Goal: Task Accomplishment & Management: Use online tool/utility

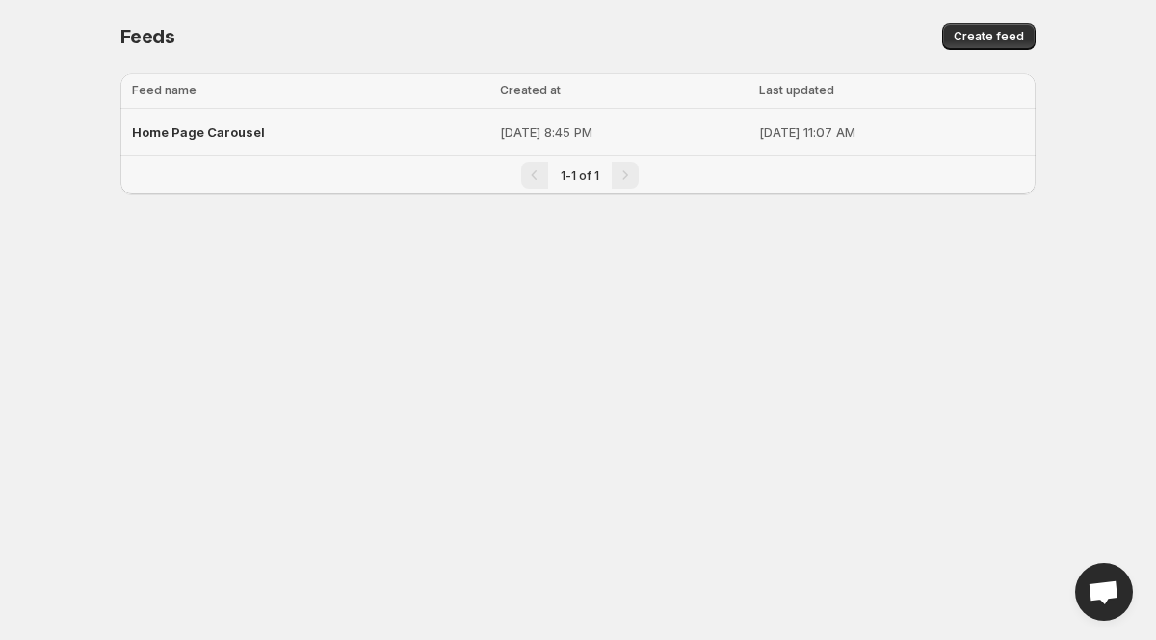
click at [279, 137] on div "Home Page Carousel" at bounding box center [310, 132] width 356 height 35
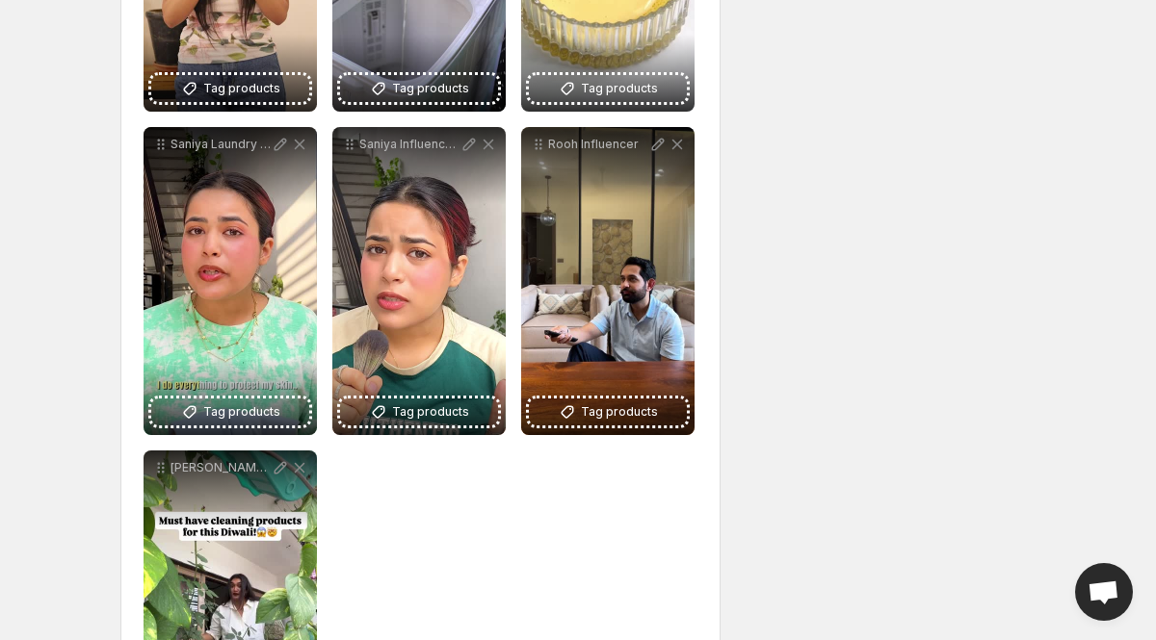
scroll to position [820, 0]
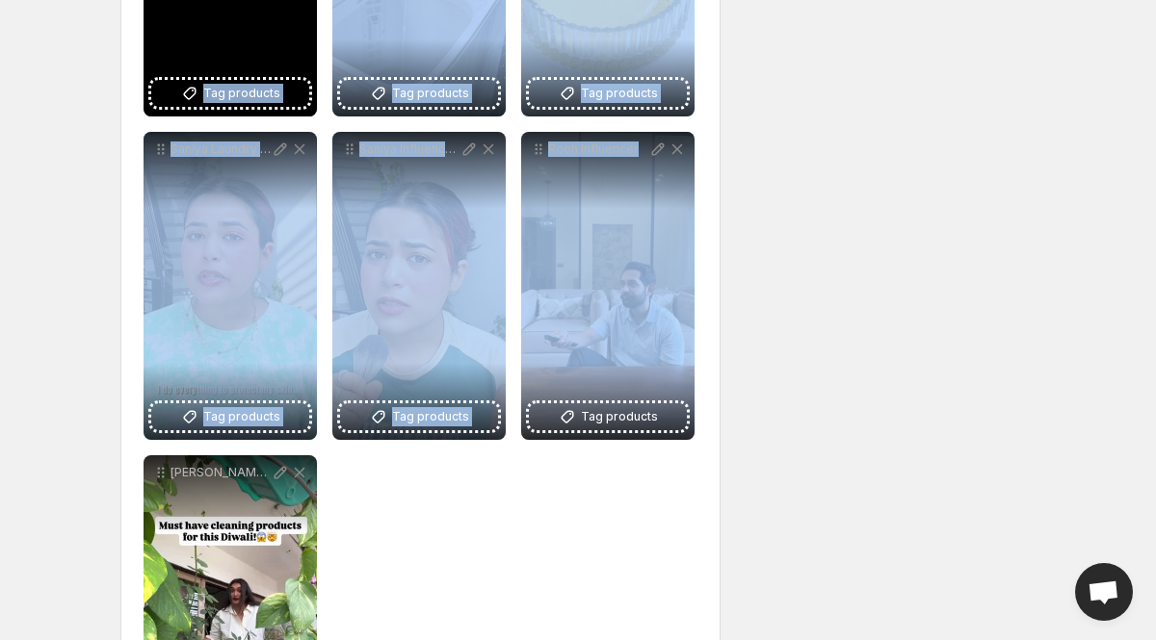
drag, startPoint x: 612, startPoint y: 281, endPoint x: 280, endPoint y: 9, distance: 429.7
click at [279, 9] on div "**********" at bounding box center [420, 124] width 554 height 1279
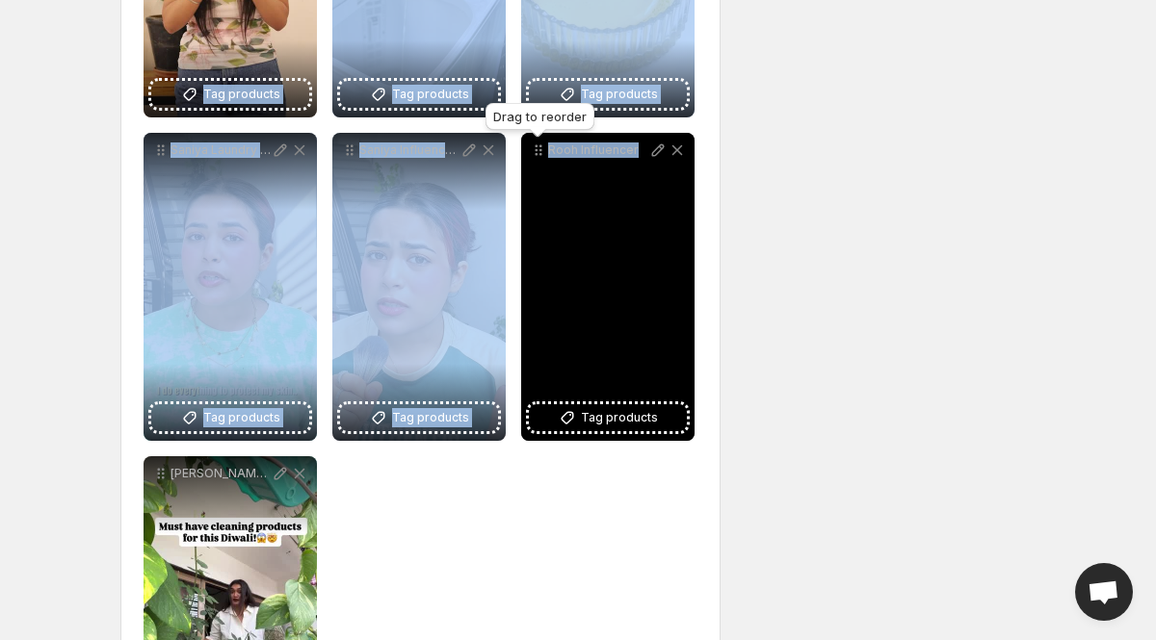
click at [535, 152] on icon at bounding box center [538, 150] width 19 height 19
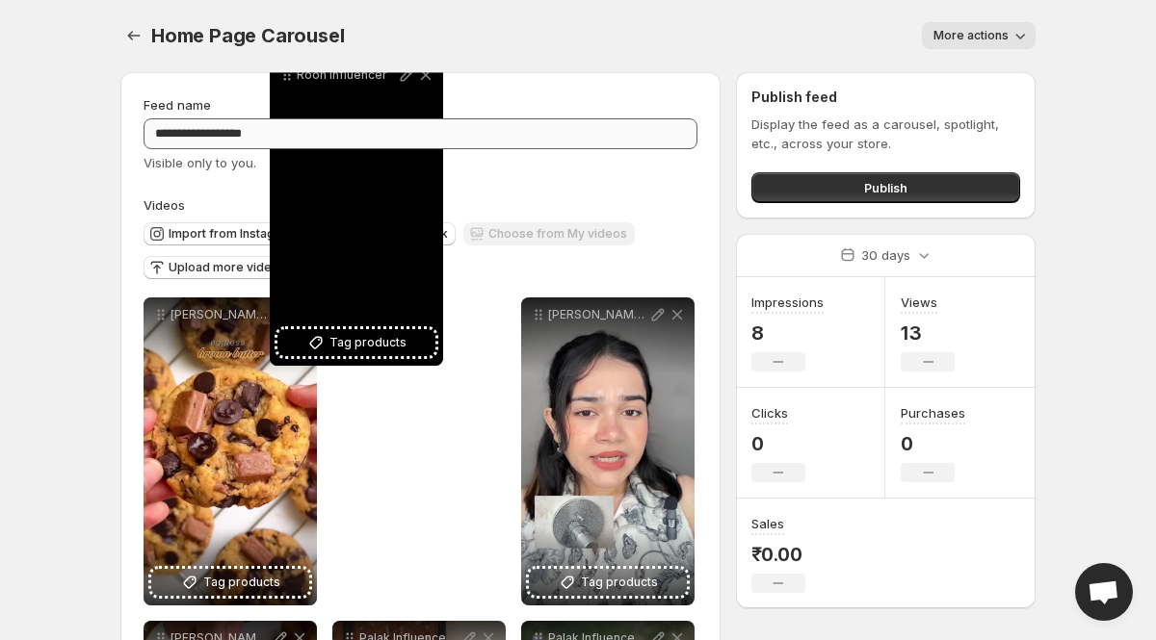
scroll to position [0, 0]
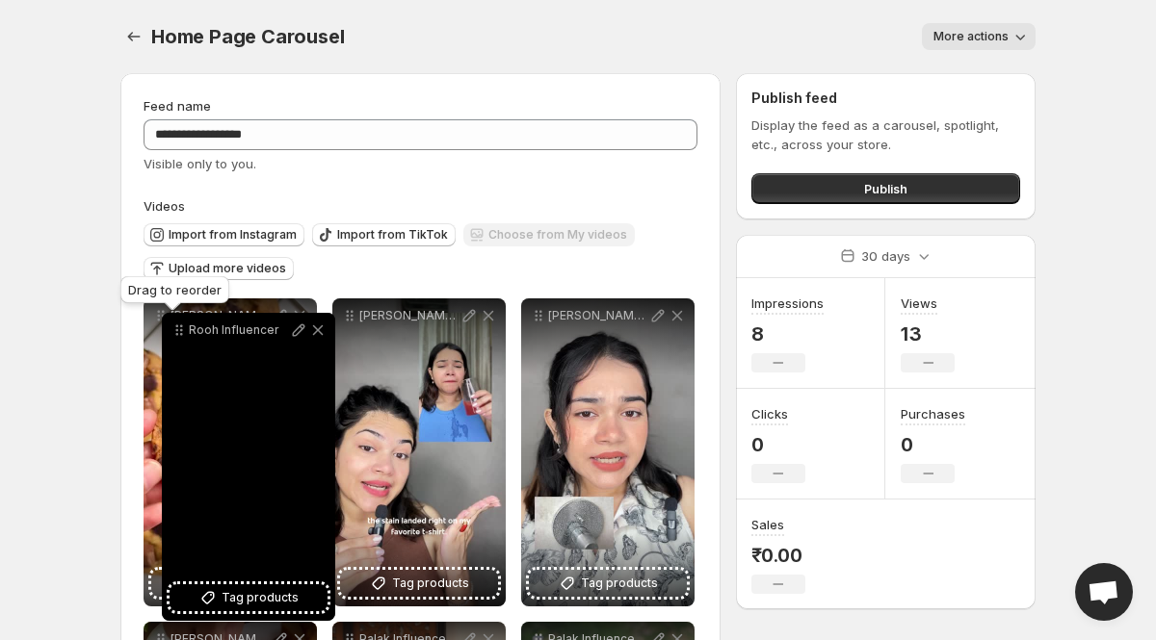
drag, startPoint x: 535, startPoint y: 152, endPoint x: 170, endPoint y: 329, distance: 405.7
click at [176, 332] on icon at bounding box center [178, 330] width 19 height 19
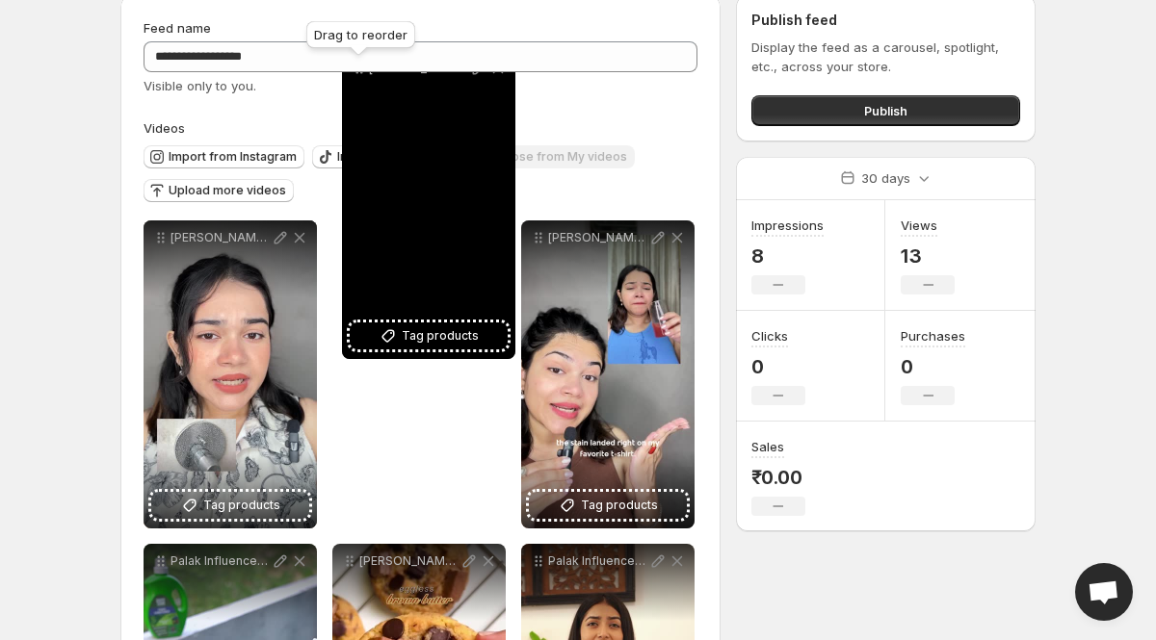
scroll to position [44, 0]
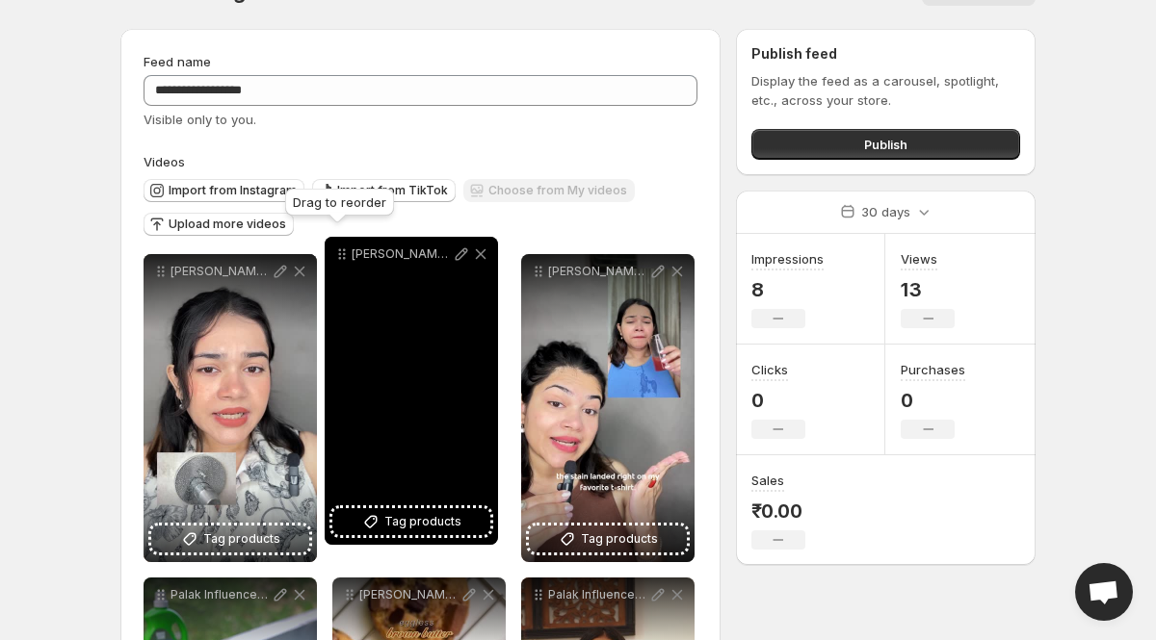
drag, startPoint x: 165, startPoint y: 411, endPoint x: 346, endPoint y: 258, distance: 237.1
click at [346, 258] on icon at bounding box center [341, 254] width 19 height 19
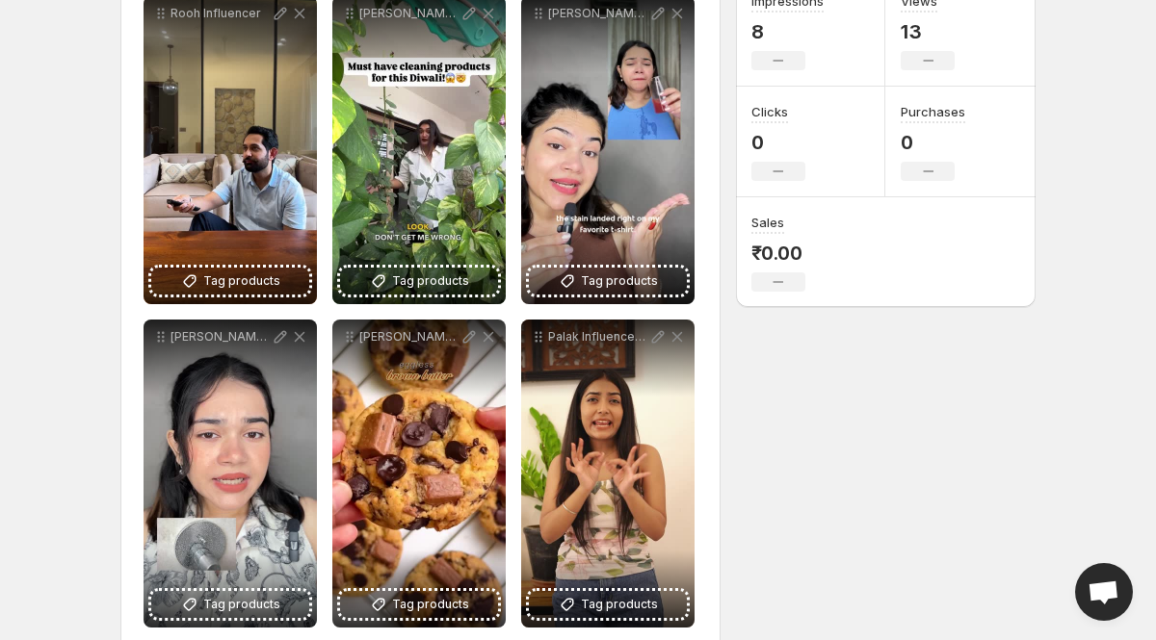
scroll to position [326, 0]
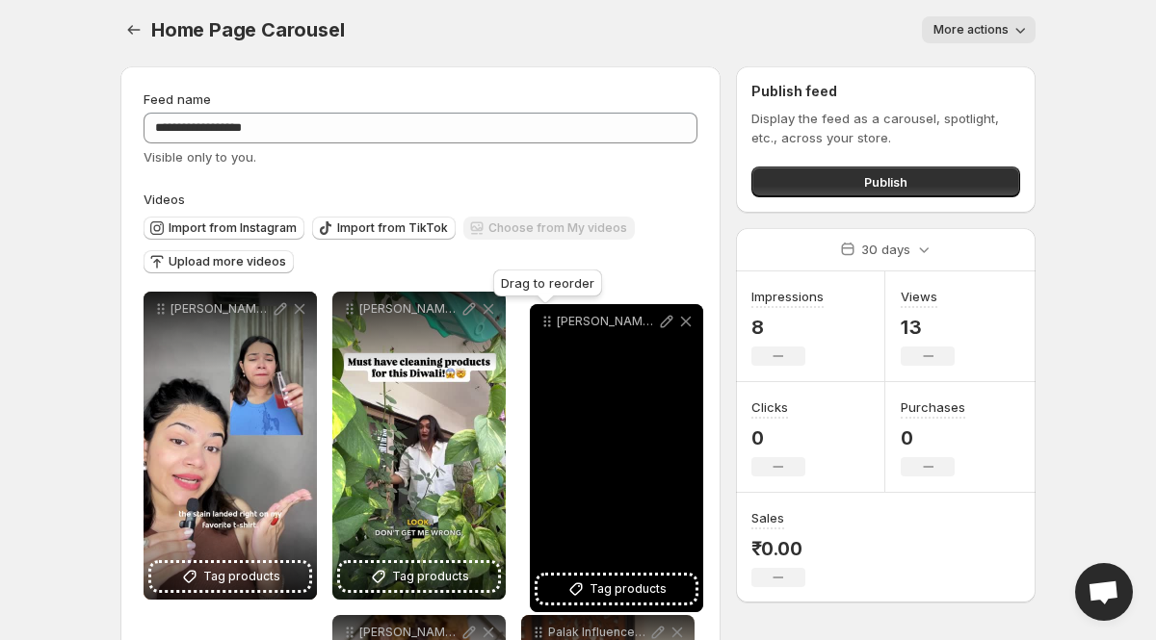
drag, startPoint x: 163, startPoint y: 317, endPoint x: 549, endPoint y: 324, distance: 386.2
click at [549, 325] on icon at bounding box center [546, 321] width 19 height 19
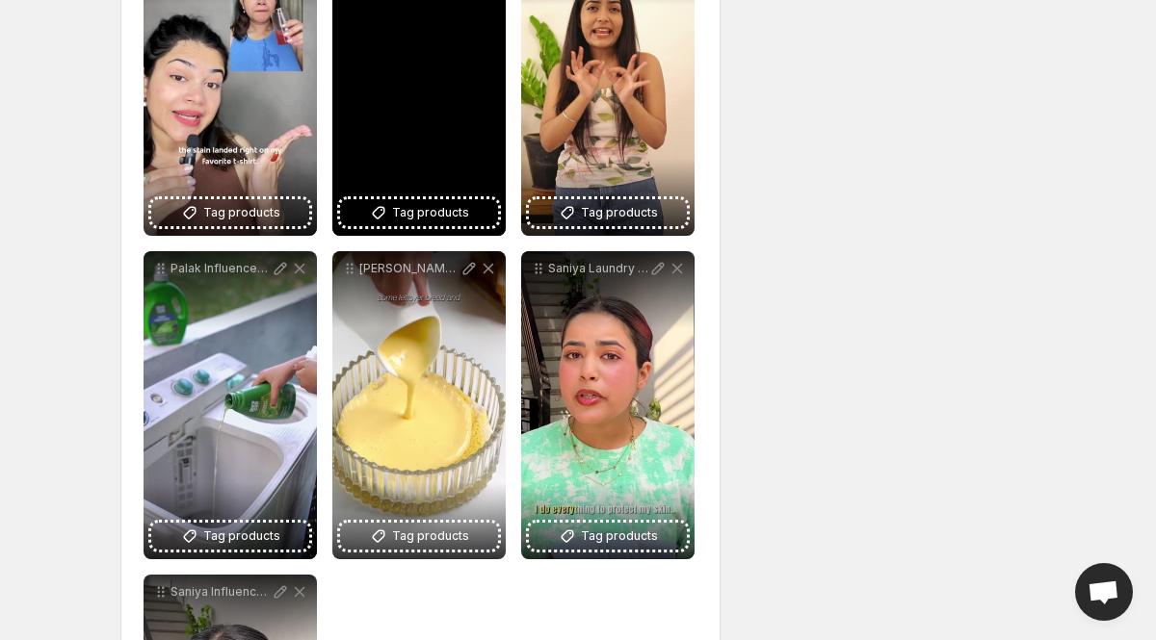
scroll to position [715, 0]
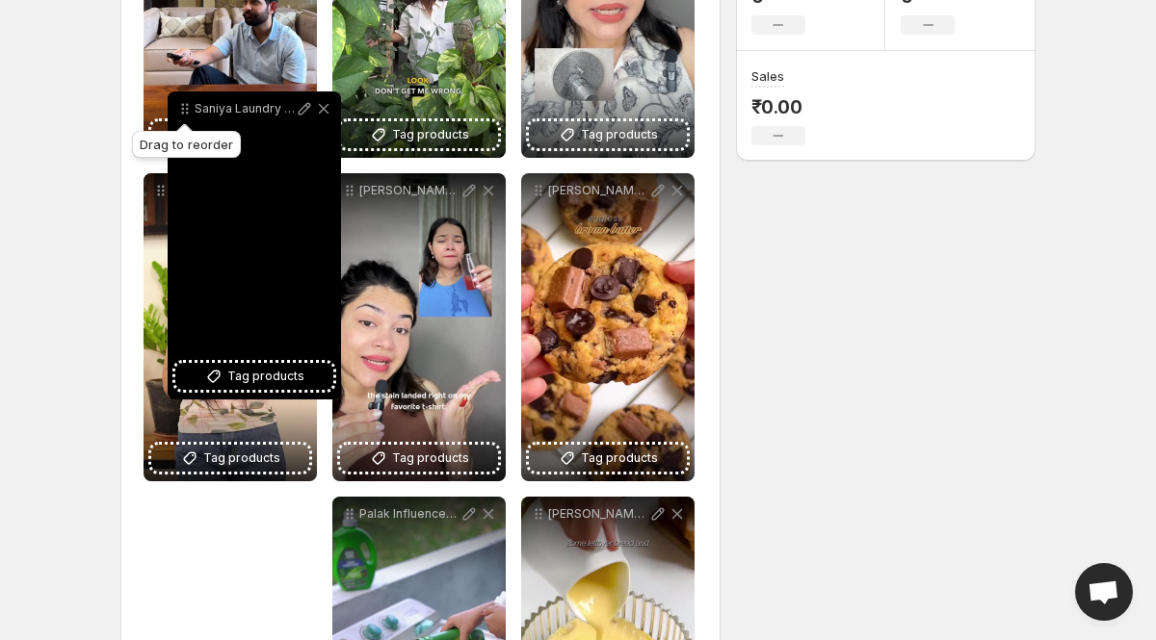
drag, startPoint x: 534, startPoint y: 258, endPoint x: 182, endPoint y: 62, distance: 403.5
click at [182, 99] on icon at bounding box center [184, 108] width 19 height 19
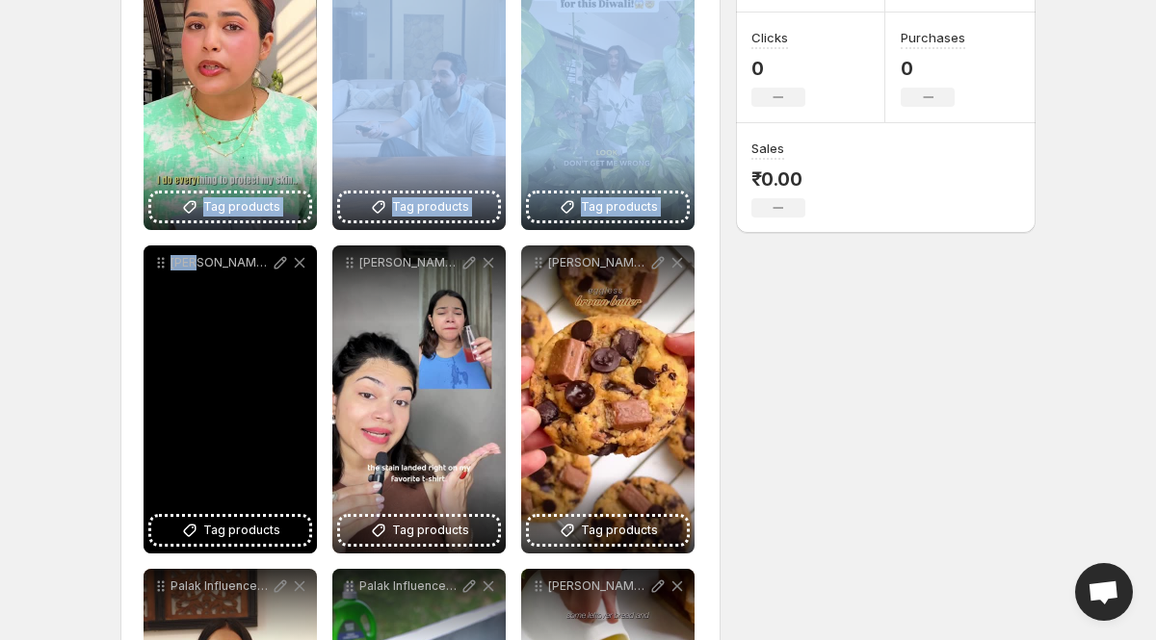
drag, startPoint x: 182, startPoint y: 62, endPoint x: 193, endPoint y: 258, distance: 196.7
click at [198, 268] on div "**********" at bounding box center [420, 561] width 554 height 1279
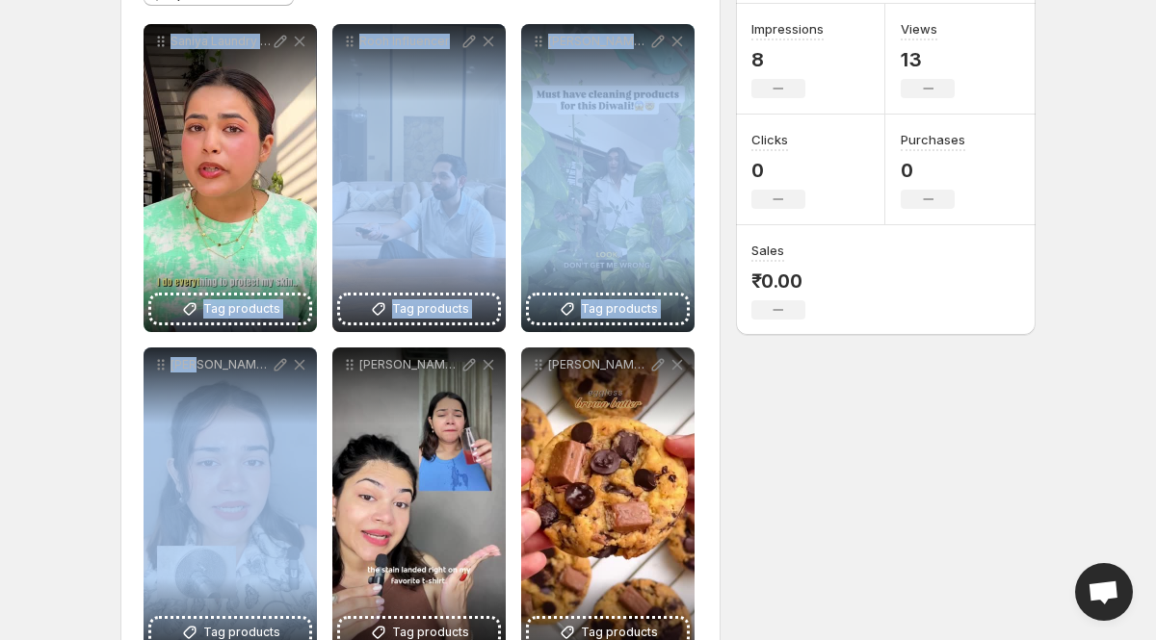
scroll to position [247, 0]
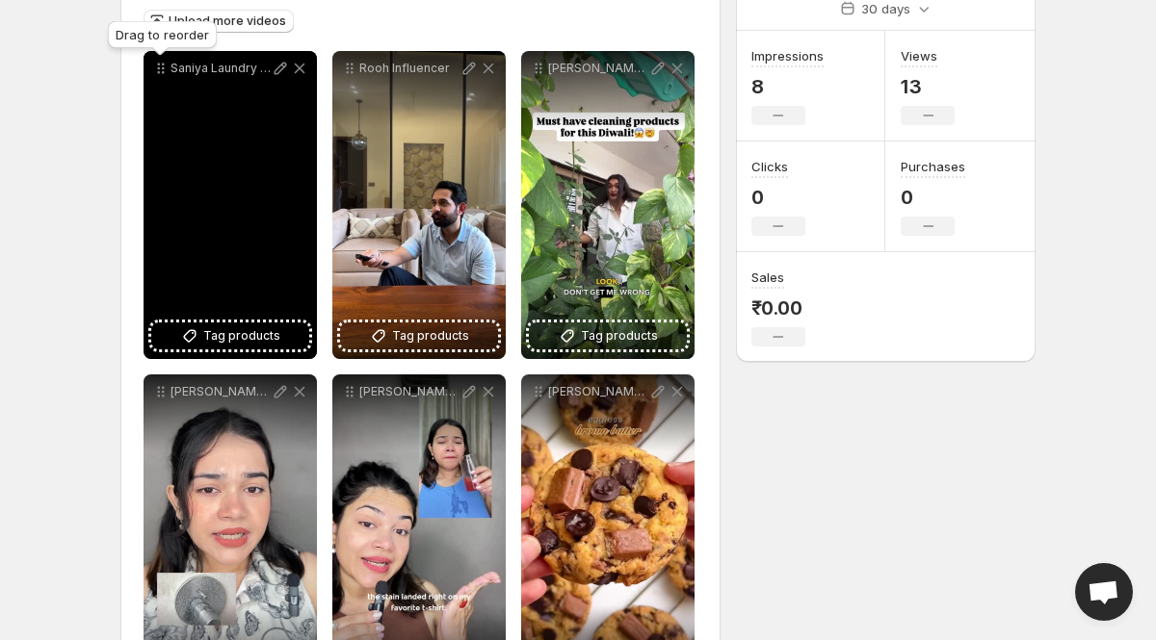
click at [161, 71] on icon at bounding box center [160, 68] width 19 height 19
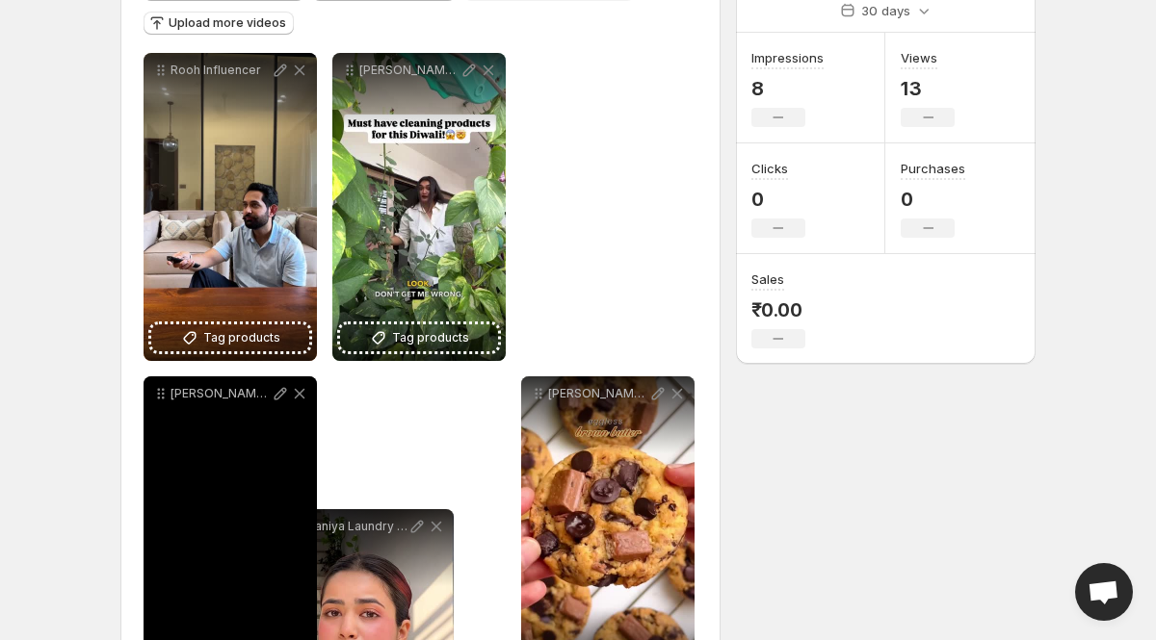
scroll to position [259, 0]
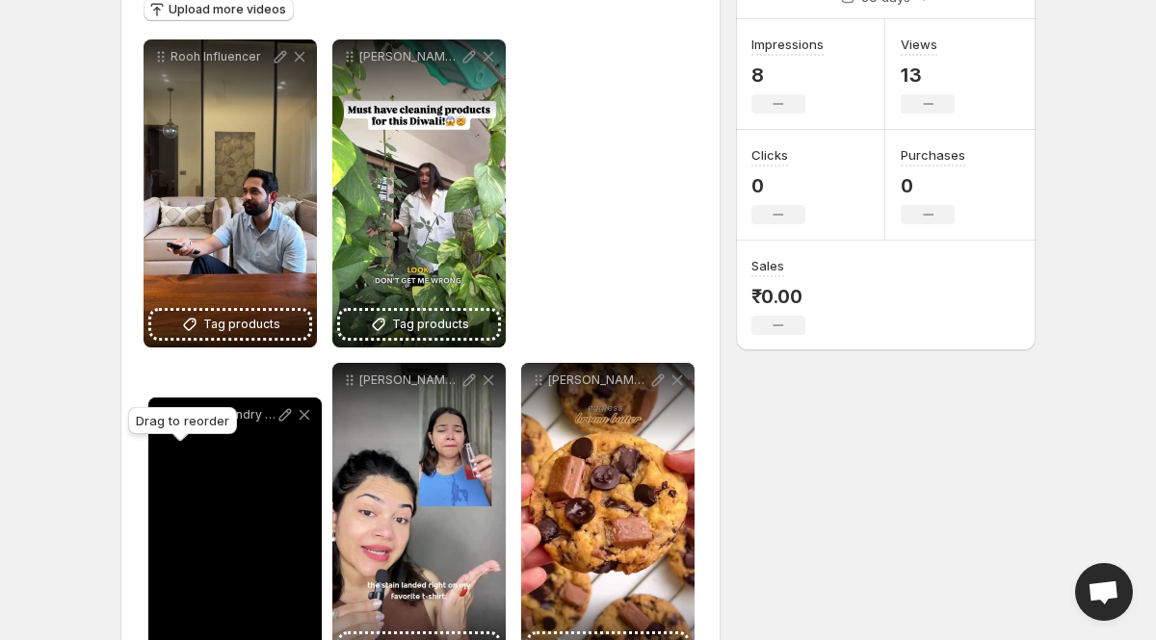
drag, startPoint x: 161, startPoint y: 71, endPoint x: 166, endPoint y: 419, distance: 347.7
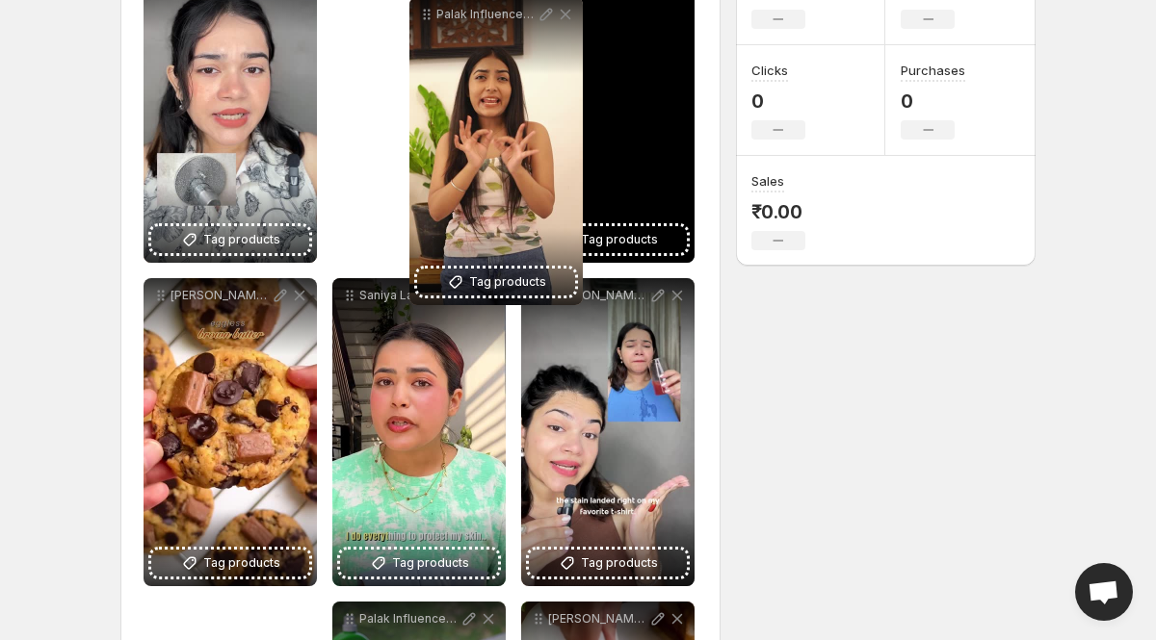
scroll to position [272, 0]
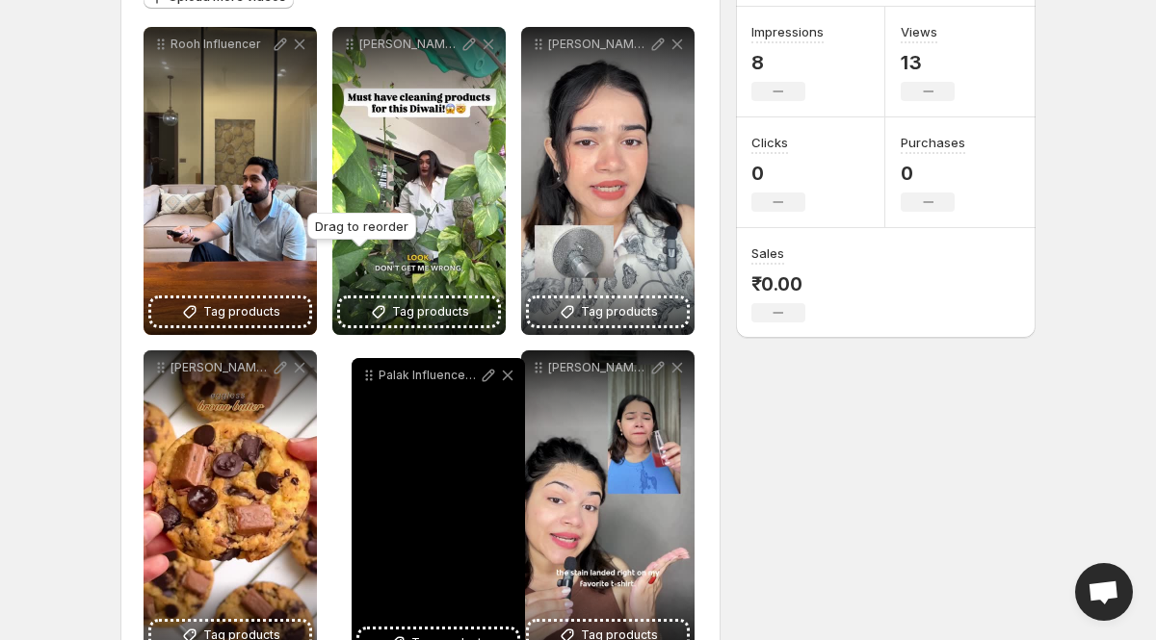
drag, startPoint x: 160, startPoint y: 325, endPoint x: 367, endPoint y: 372, distance: 212.3
click at [368, 374] on icon at bounding box center [368, 375] width 19 height 19
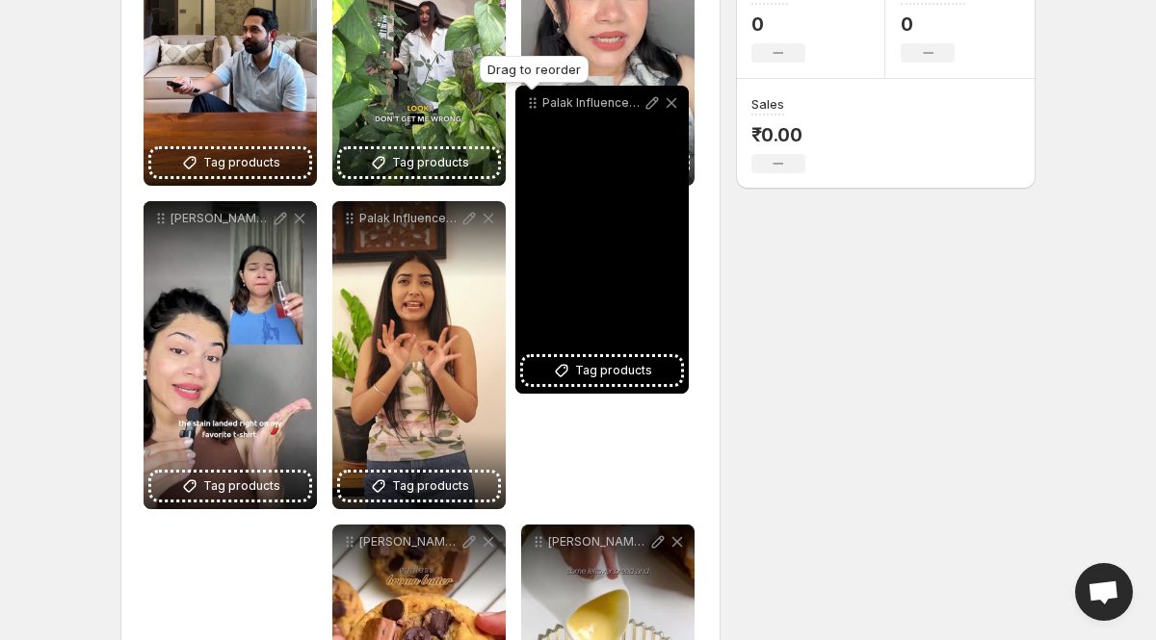
scroll to position [415, 0]
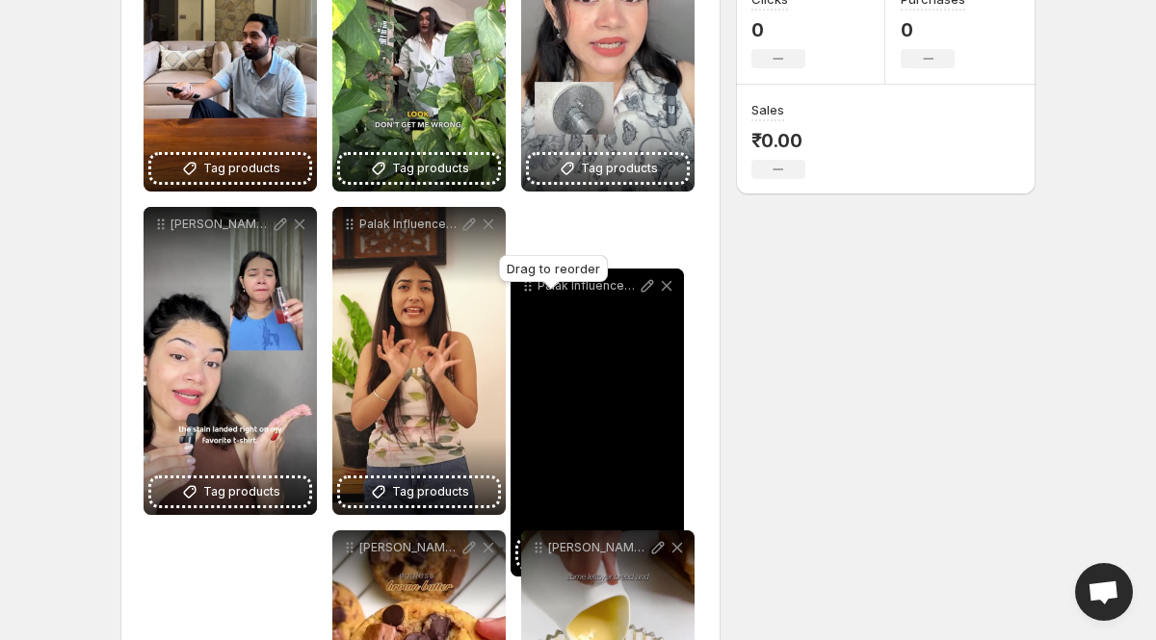
drag, startPoint x: 350, startPoint y: 270, endPoint x: 533, endPoint y: 259, distance: 183.3
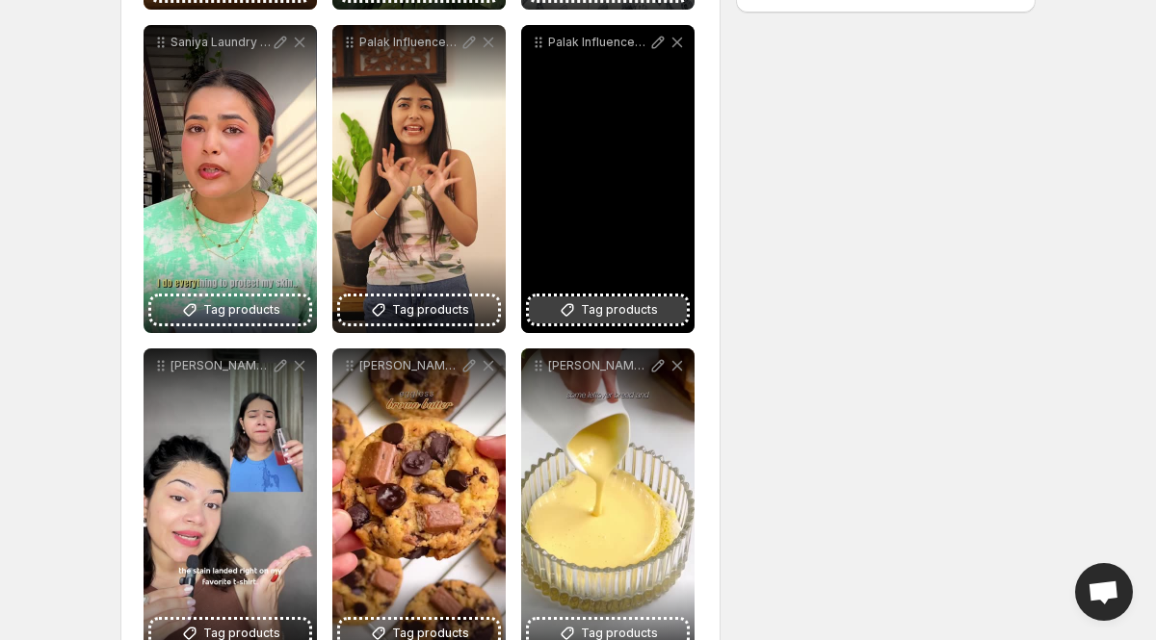
scroll to position [598, 0]
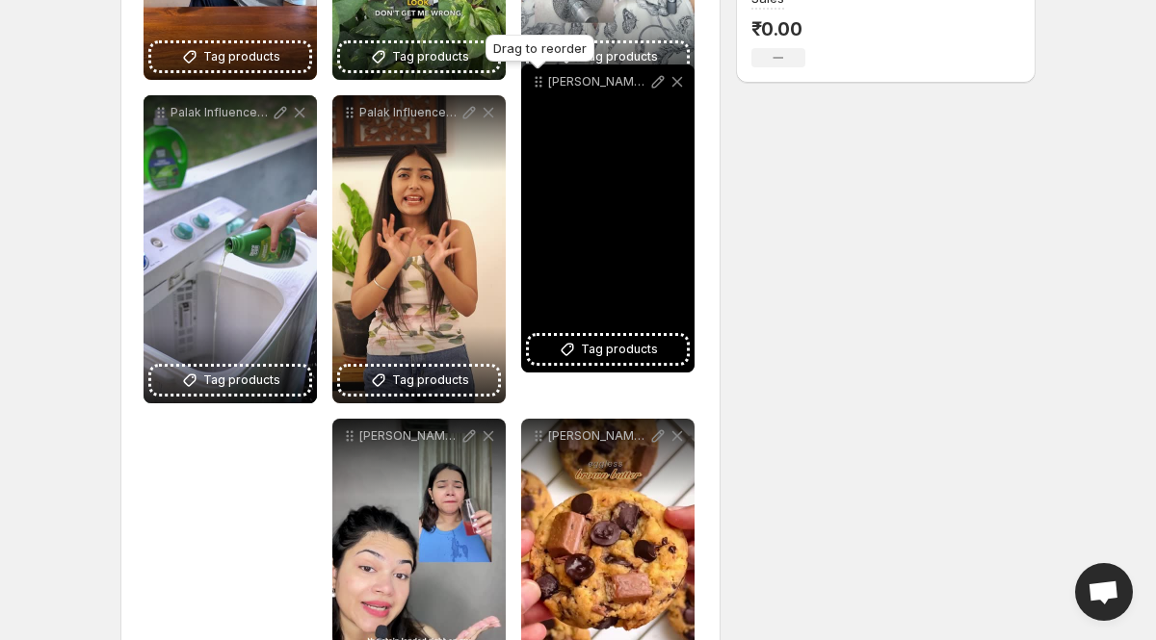
drag, startPoint x: 538, startPoint y: 363, endPoint x: 538, endPoint y: 71, distance: 291.8
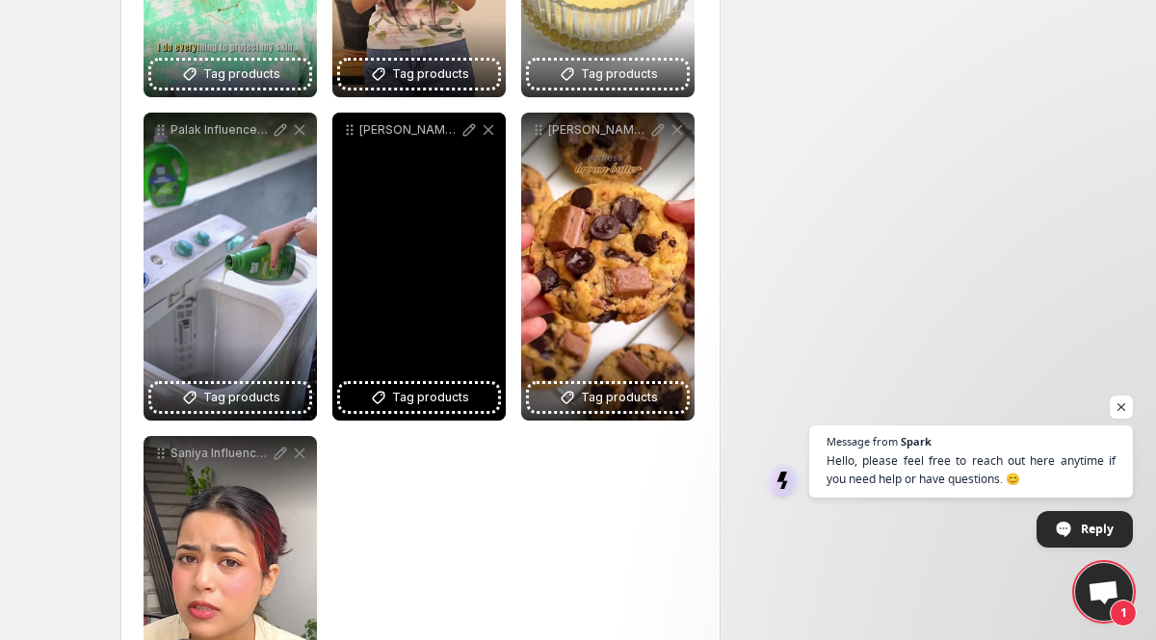
scroll to position [870, 0]
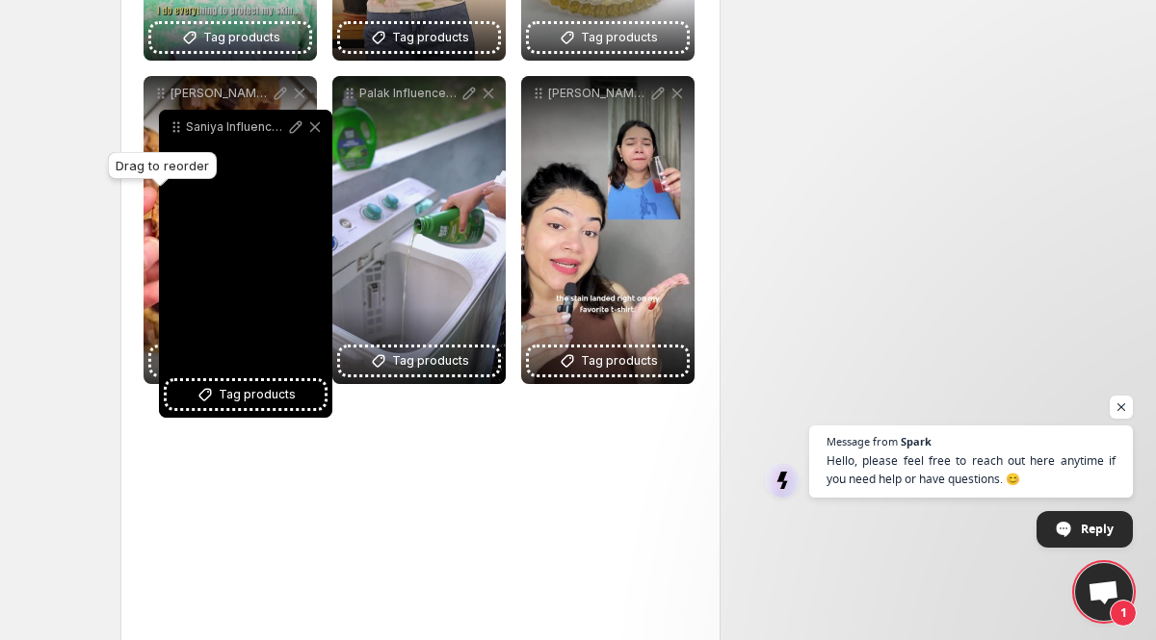
drag, startPoint x: 157, startPoint y: 419, endPoint x: 170, endPoint y: 130, distance: 289.2
click at [172, 129] on icon at bounding box center [176, 126] width 19 height 19
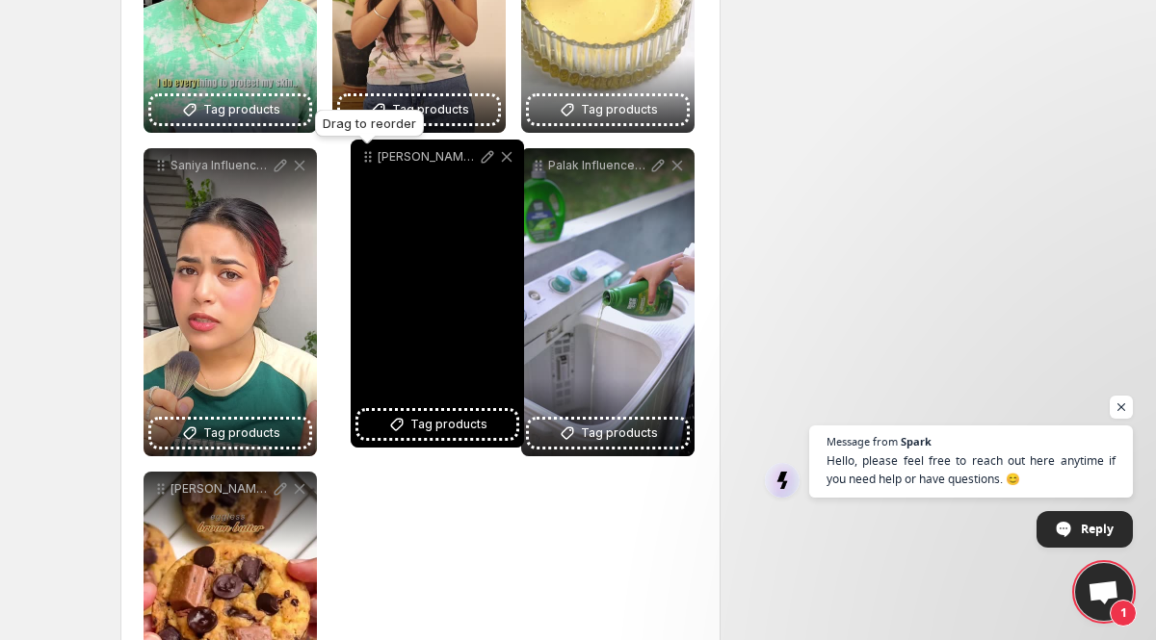
drag, startPoint x: 539, startPoint y: 93, endPoint x: 368, endPoint y: 91, distance: 171.4
click at [368, 147] on icon at bounding box center [367, 156] width 19 height 19
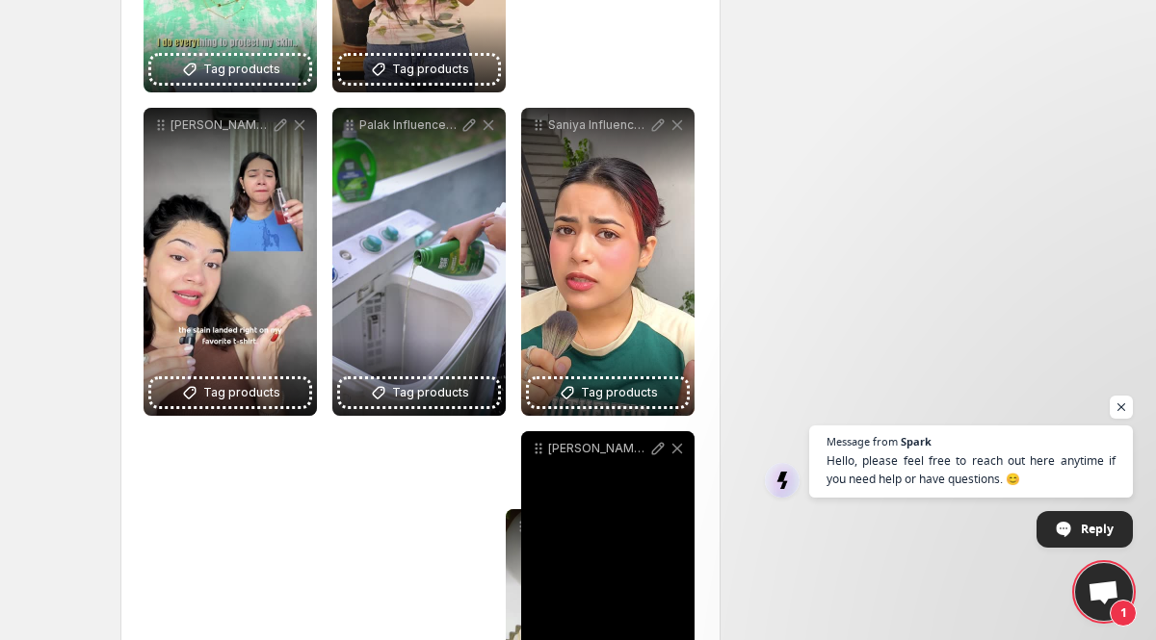
scroll to position [844, 0]
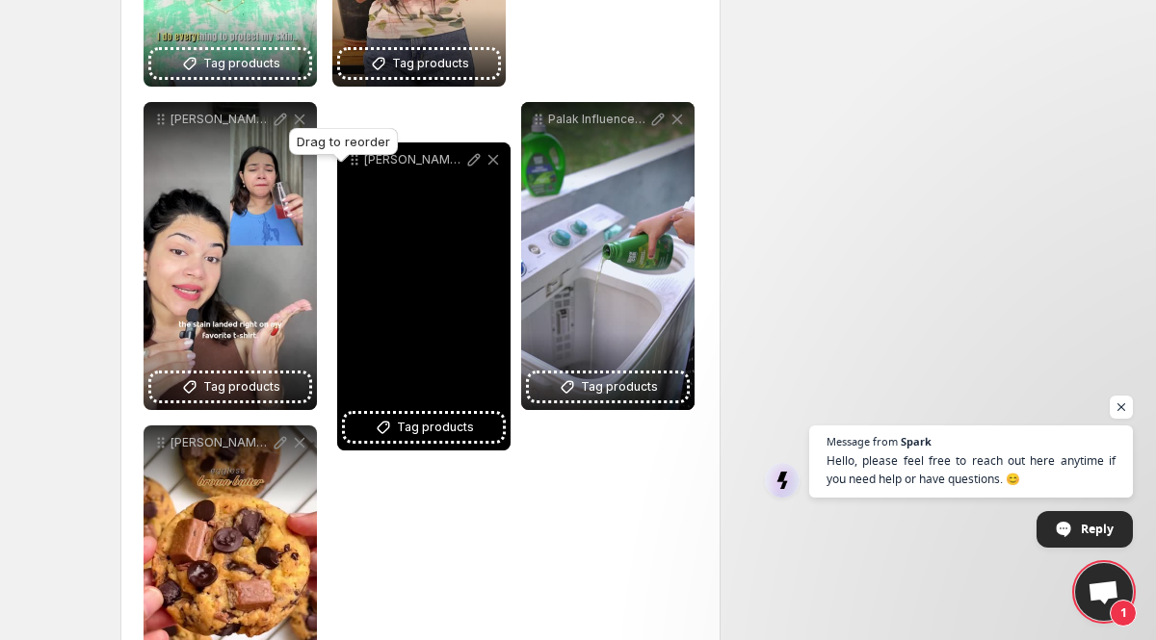
drag, startPoint x: 537, startPoint y: 350, endPoint x: 360, endPoint y: 160, distance: 259.6
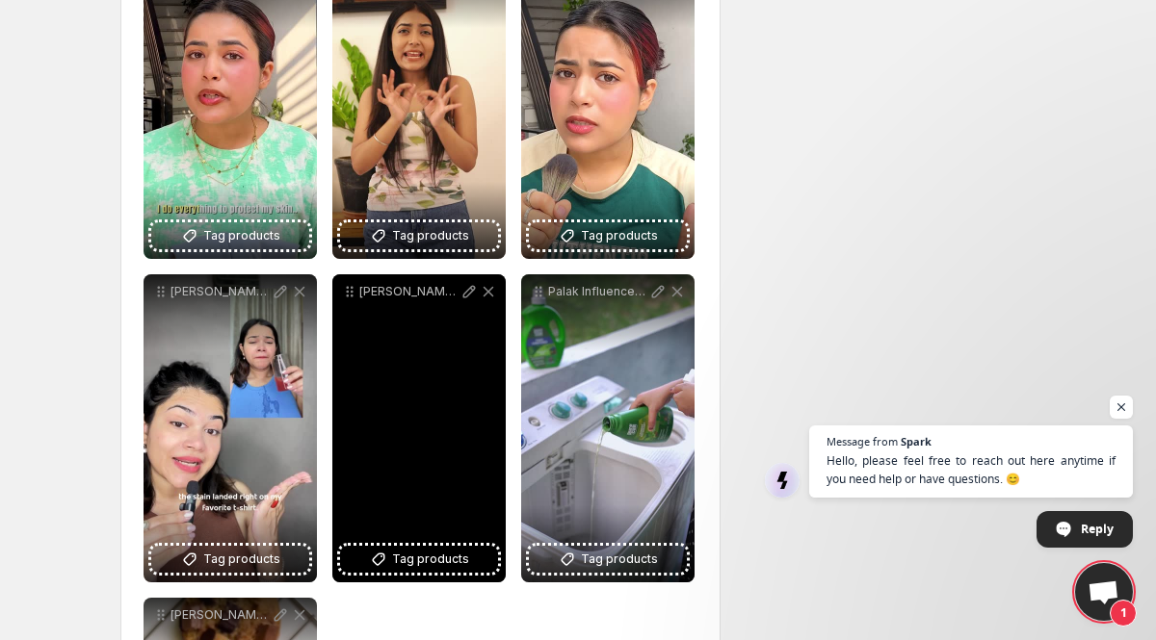
scroll to position [684, 0]
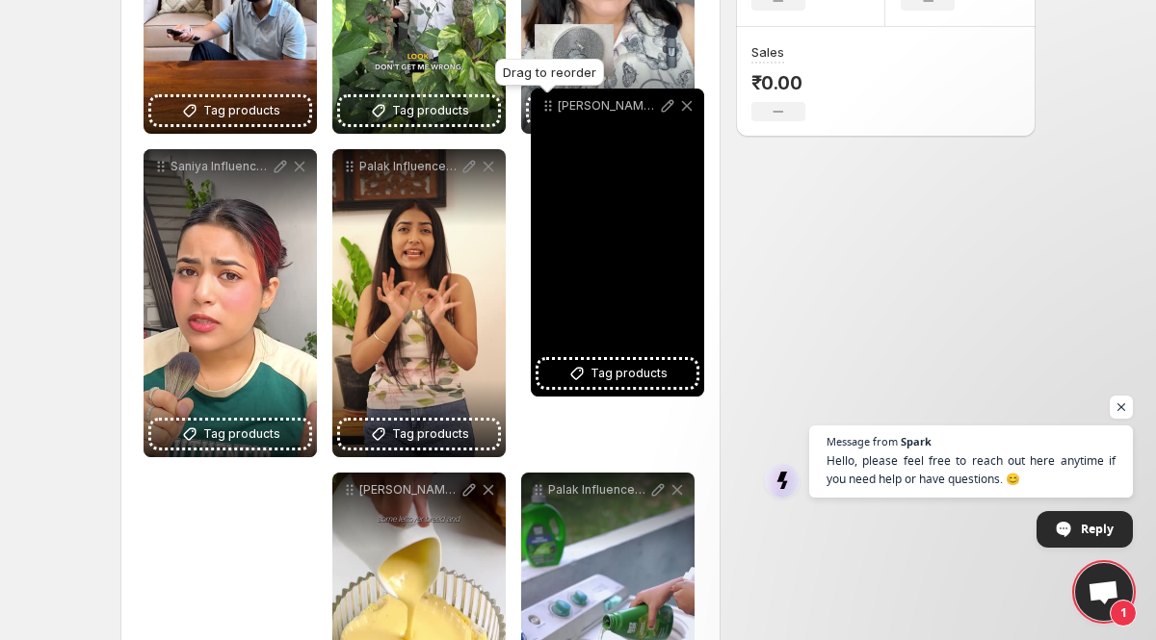
drag, startPoint x: 163, startPoint y: 282, endPoint x: 549, endPoint y: 72, distance: 439.5
click at [549, 96] on icon at bounding box center [547, 105] width 19 height 19
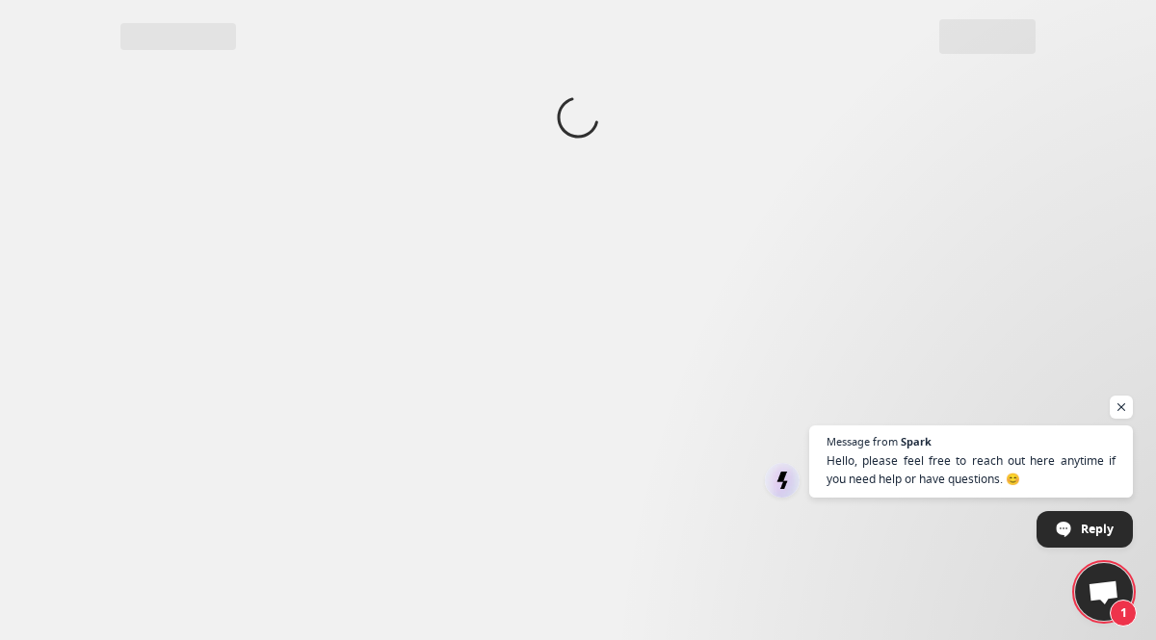
scroll to position [0, 0]
